Goal: Find specific page/section: Find specific page/section

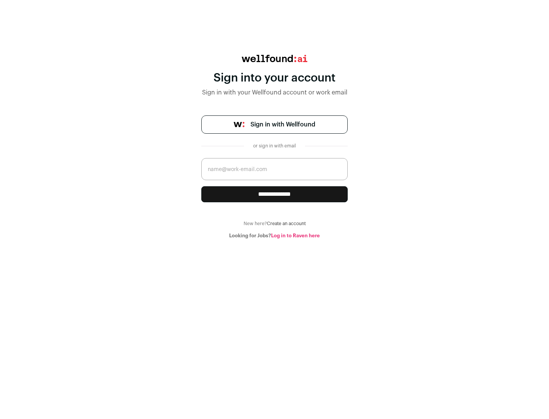
click at [282, 125] on span "Sign in with Wellfound" at bounding box center [282, 124] width 65 height 9
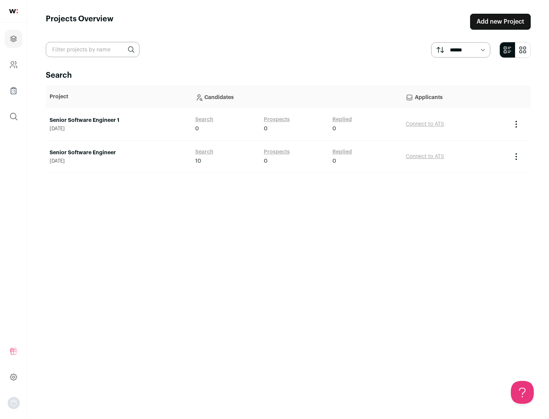
click at [118, 153] on link "Senior Software Engineer" at bounding box center [119, 153] width 138 height 8
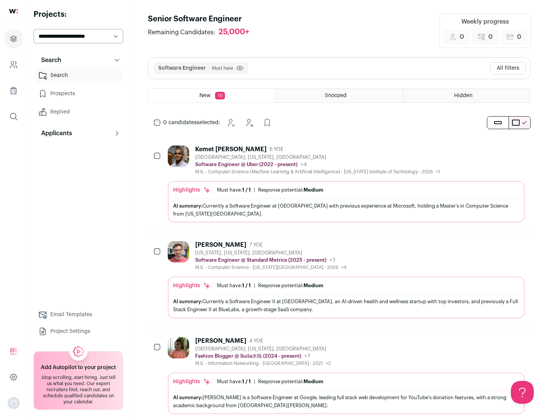
click at [339, 184] on div "Highlights Must have: 1 / 1 How many must haves have been fulfilled? | Response…" at bounding box center [346, 202] width 357 height 42
